Goal: Find contact information: Find contact information

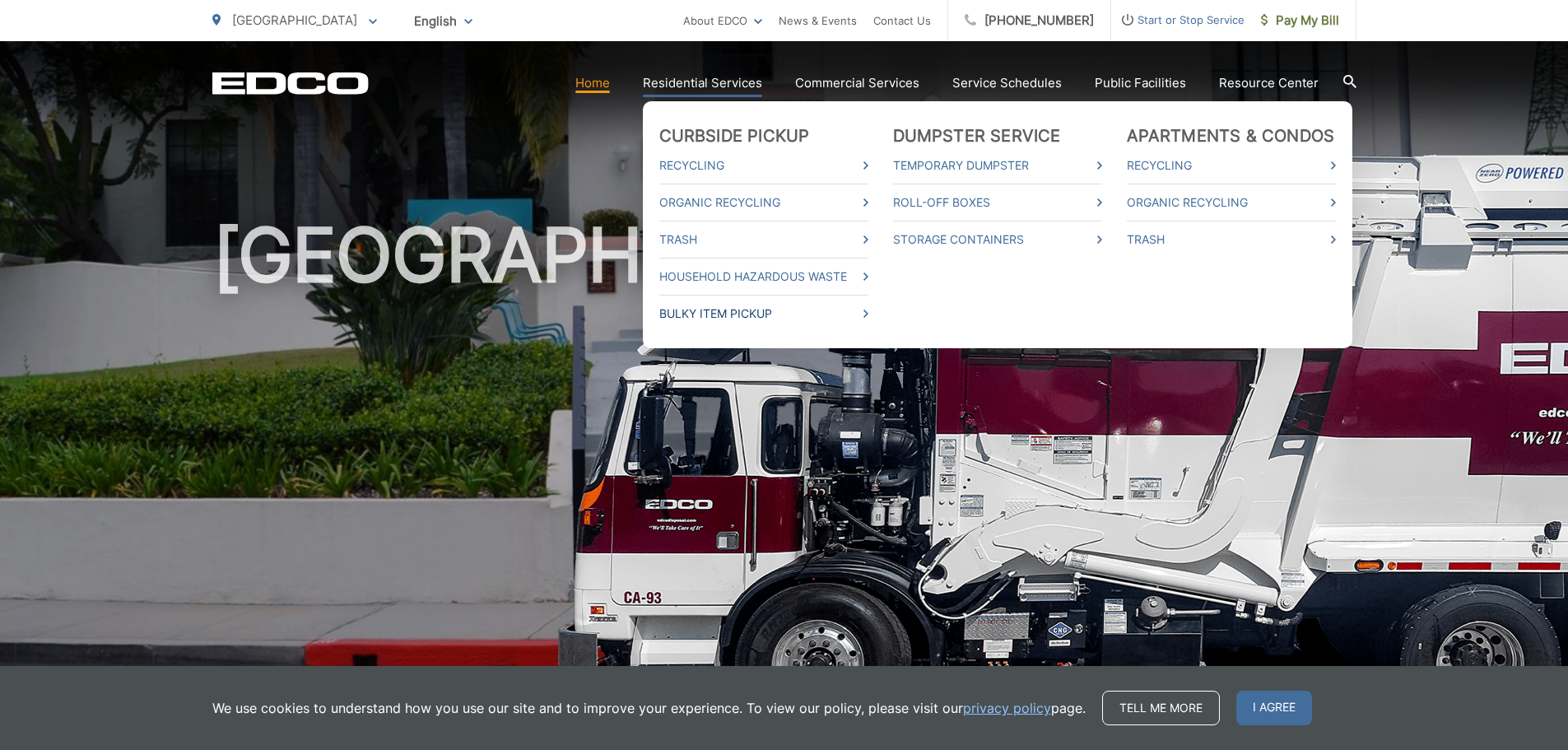
click at [733, 310] on link "Bulky Item Pickup" at bounding box center [764, 313] width 209 height 20
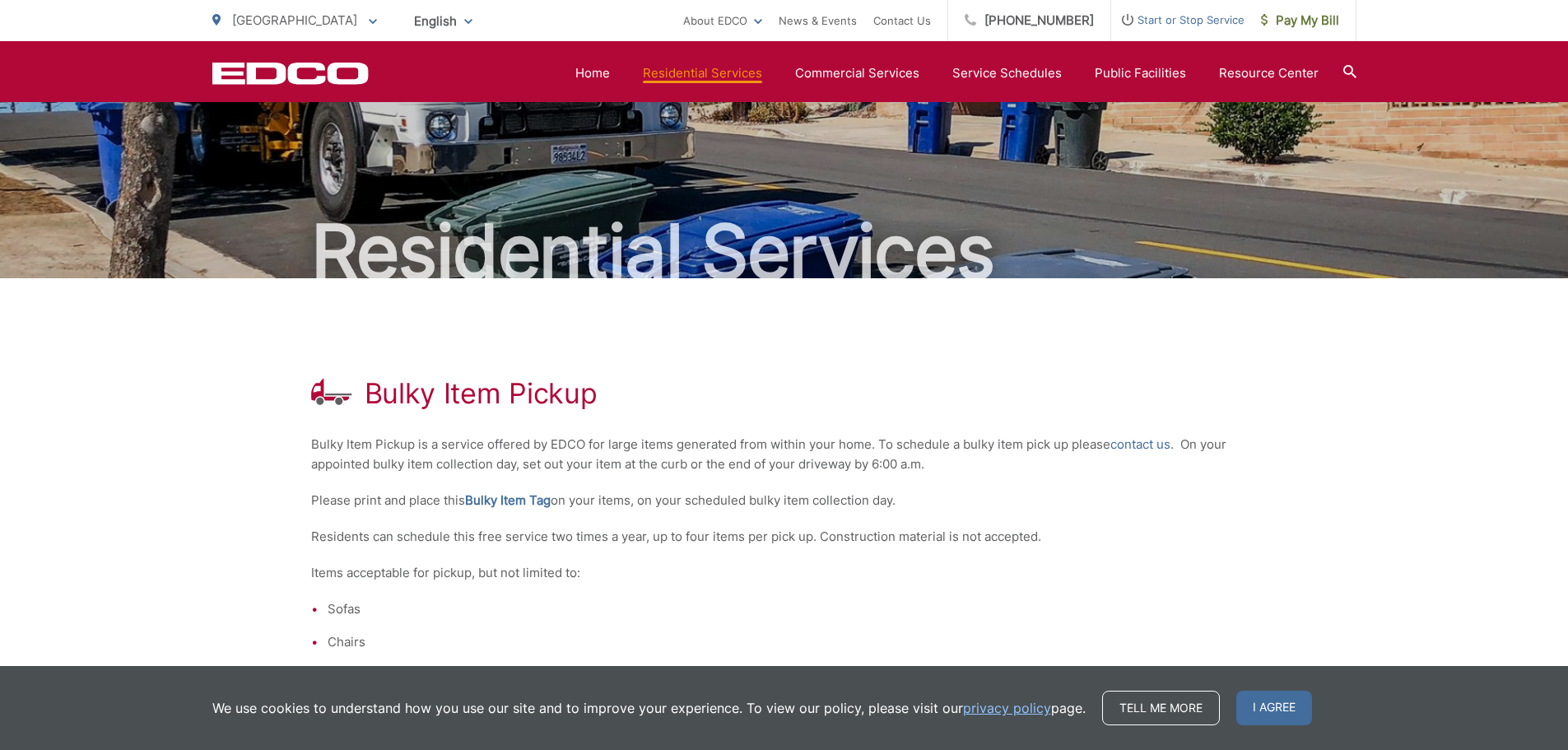
scroll to position [2, 0]
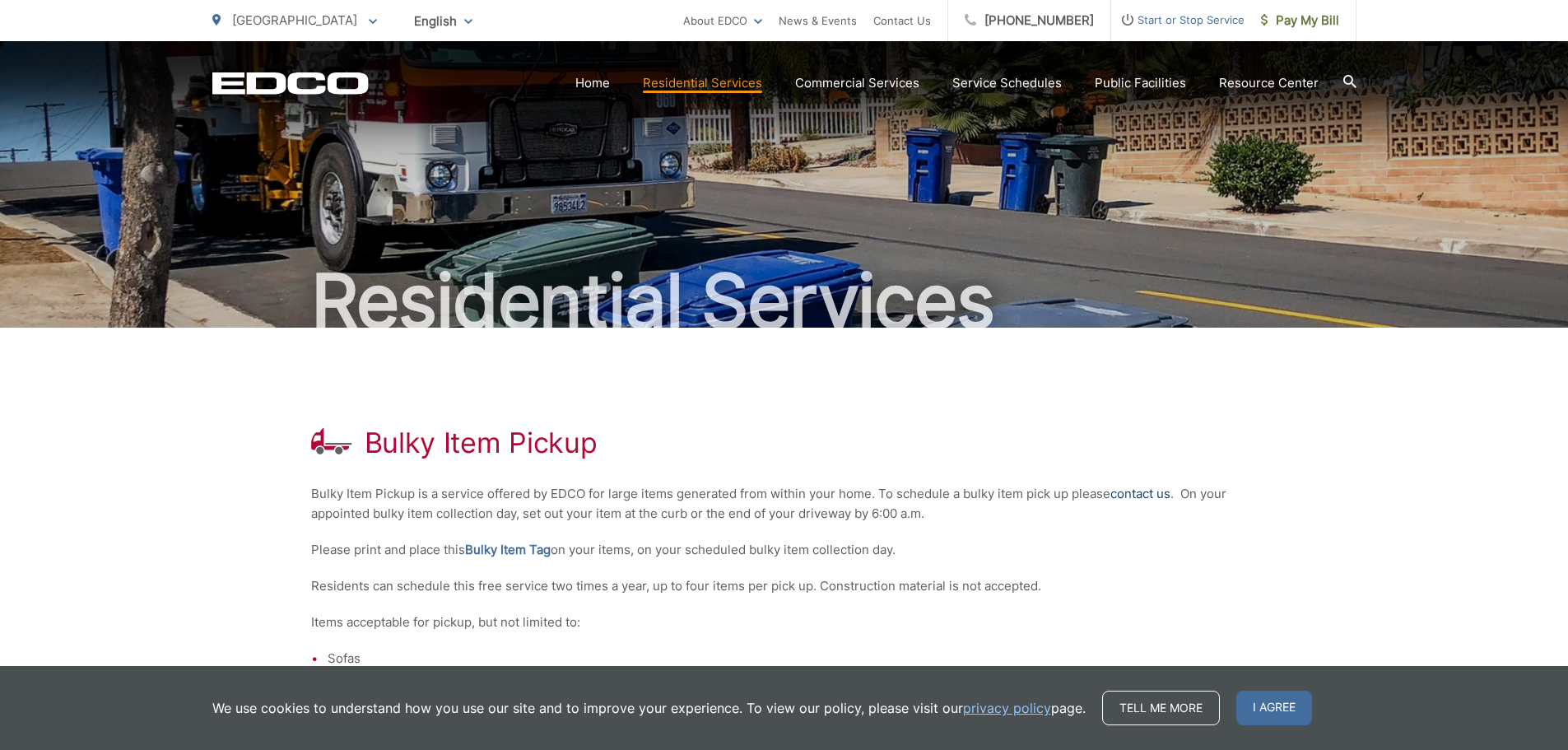
click at [1130, 494] on link "contact us" at bounding box center [1140, 493] width 60 height 20
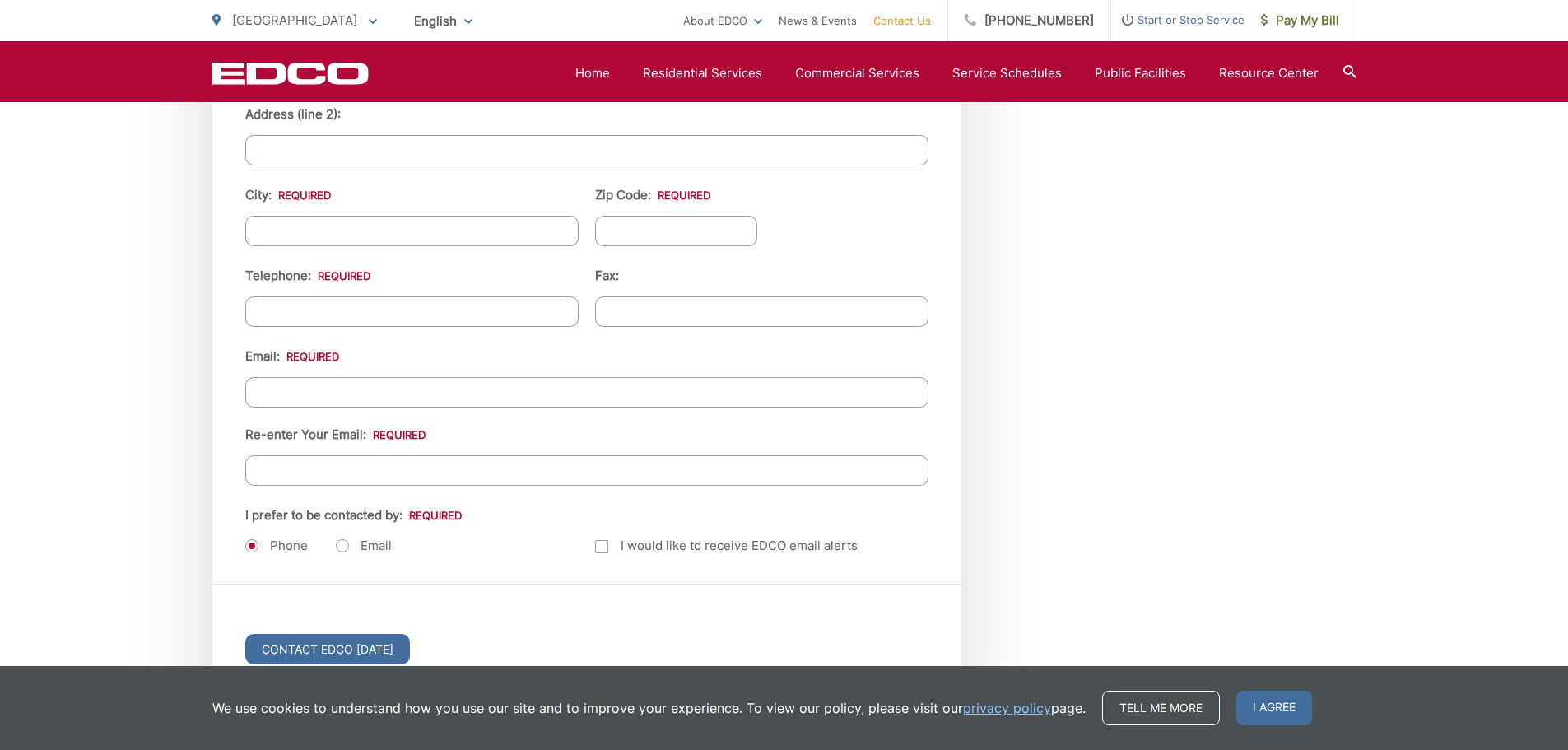
scroll to position [2218, 0]
